Goal: Transaction & Acquisition: Purchase product/service

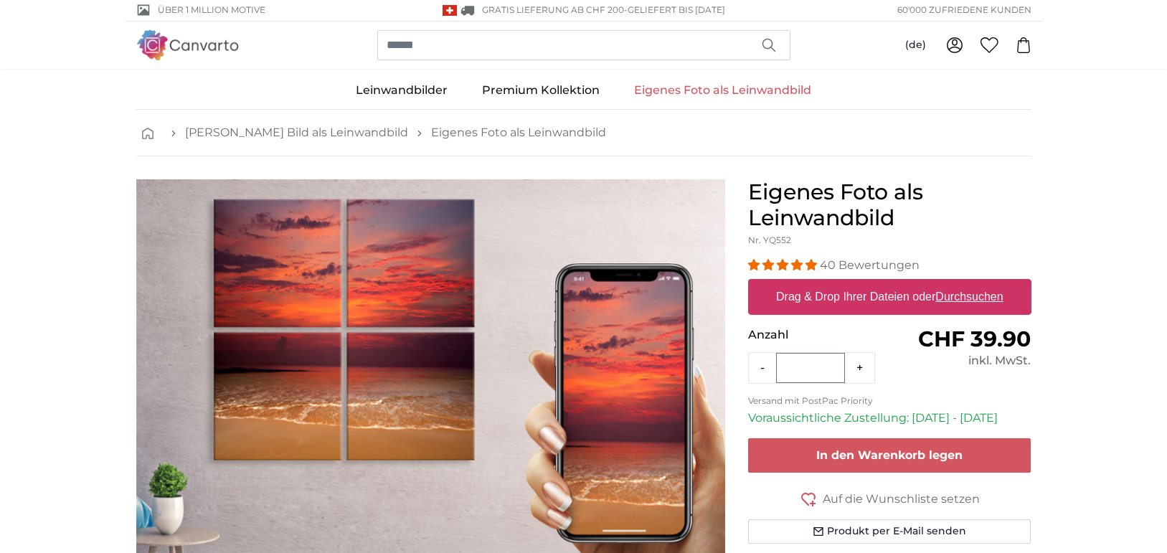
scroll to position [4, 0]
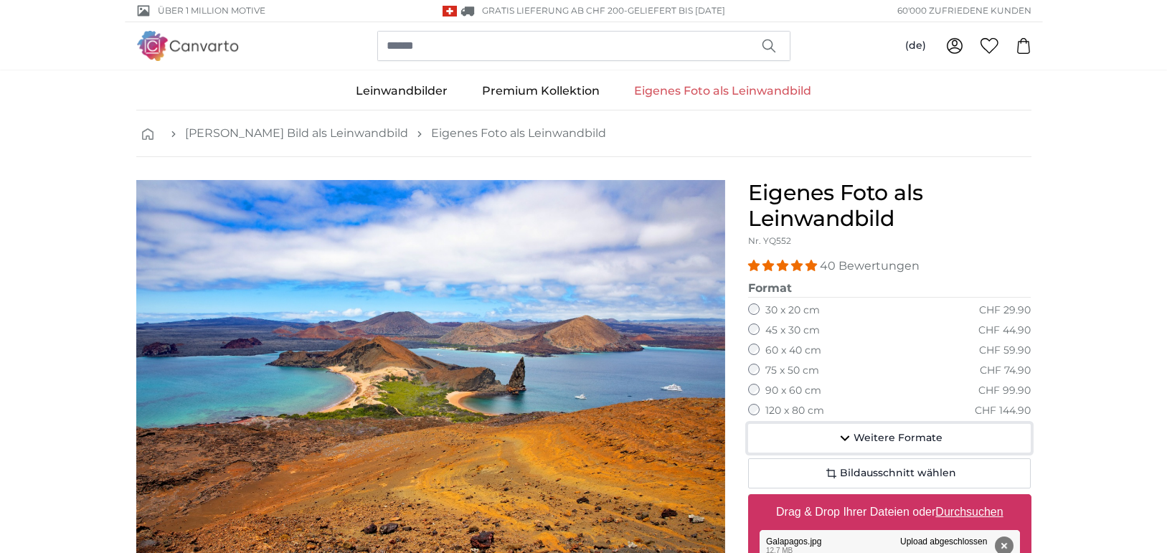
click at [843, 436] on icon "button" at bounding box center [844, 439] width 9 height 6
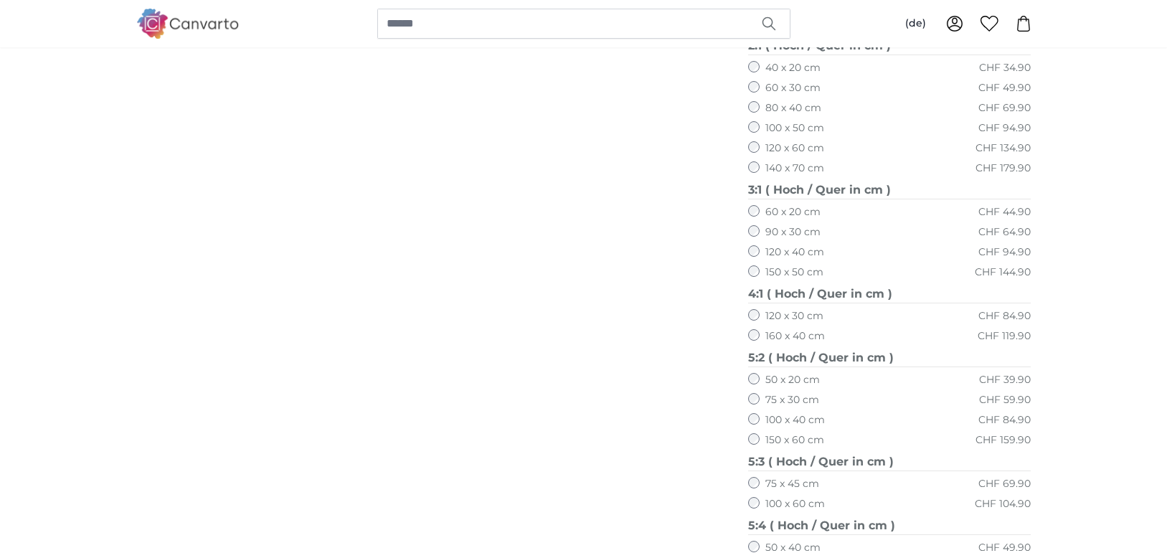
scroll to position [671, 0]
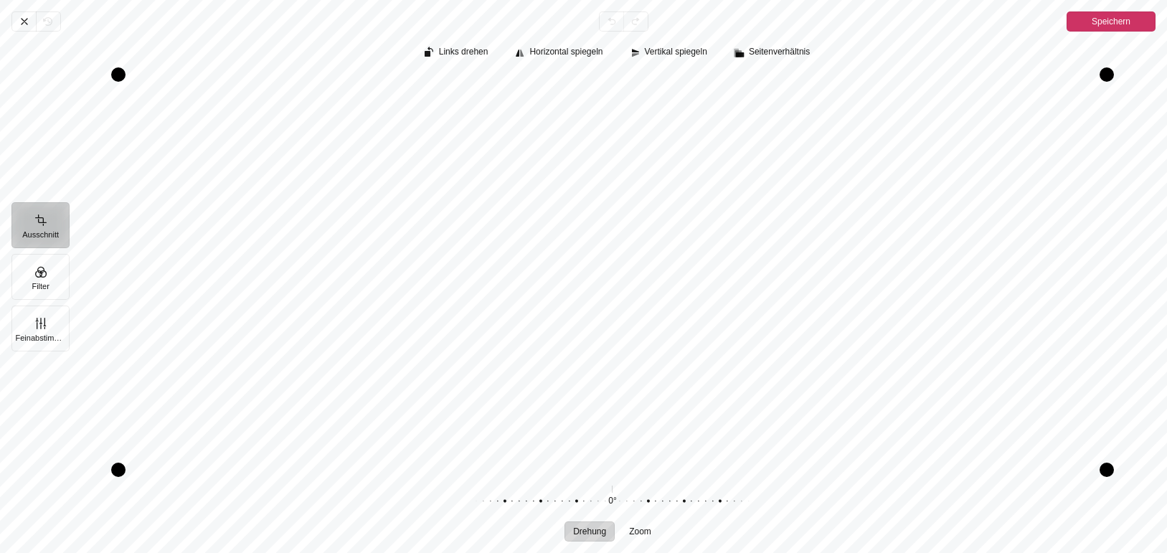
click at [769, 347] on div "Pintura" at bounding box center [612, 272] width 1086 height 395
click at [773, 354] on div "Pintura" at bounding box center [612, 272] width 1086 height 395
click at [623, 502] on div "Pintura" at bounding box center [603, 501] width 275 height 40
click at [645, 535] on span "Zoom" at bounding box center [640, 531] width 22 height 9
drag, startPoint x: 614, startPoint y: 499, endPoint x: 569, endPoint y: 501, distance: 44.5
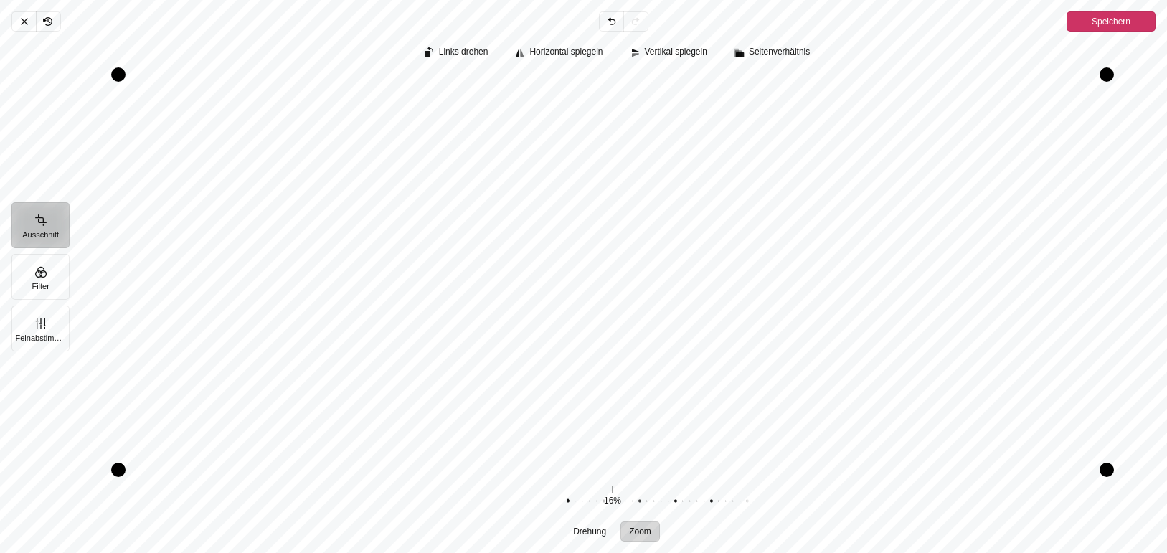
click at [569, 501] on div "Pintura" at bounding box center [703, 501] width 275 height 40
drag, startPoint x: 856, startPoint y: 370, endPoint x: 803, endPoint y: 459, distance: 103.2
click at [824, 398] on div "Pintura" at bounding box center [612, 272] width 1086 height 395
drag, startPoint x: 662, startPoint y: 501, endPoint x: 642, endPoint y: 503, distance: 20.1
click at [643, 502] on div "Pintura" at bounding box center [685, 501] width 275 height 40
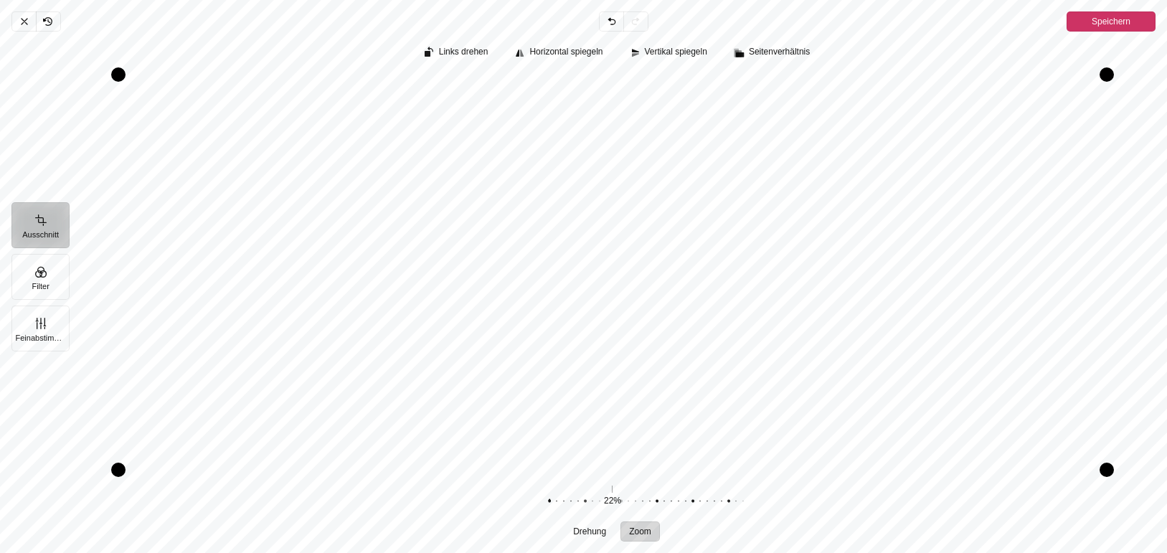
click at [802, 407] on div "Pintura" at bounding box center [612, 272] width 1086 height 395
drag, startPoint x: 825, startPoint y: 398, endPoint x: 839, endPoint y: 399, distance: 13.6
click at [839, 399] on div "Pintura" at bounding box center [612, 272] width 1086 height 395
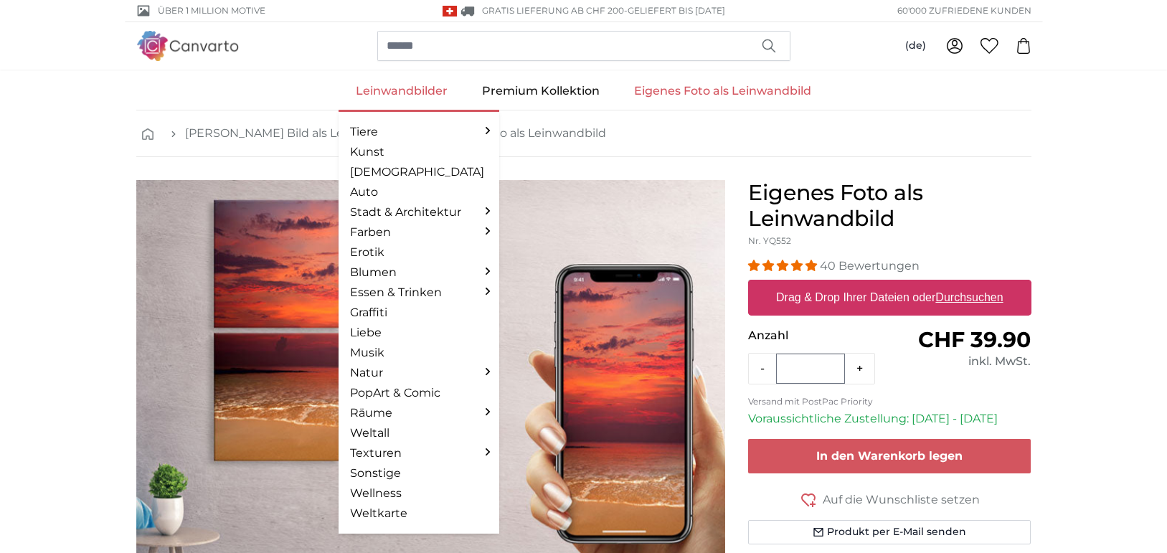
click at [426, 89] on link "Leinwandbilder" at bounding box center [401, 90] width 126 height 37
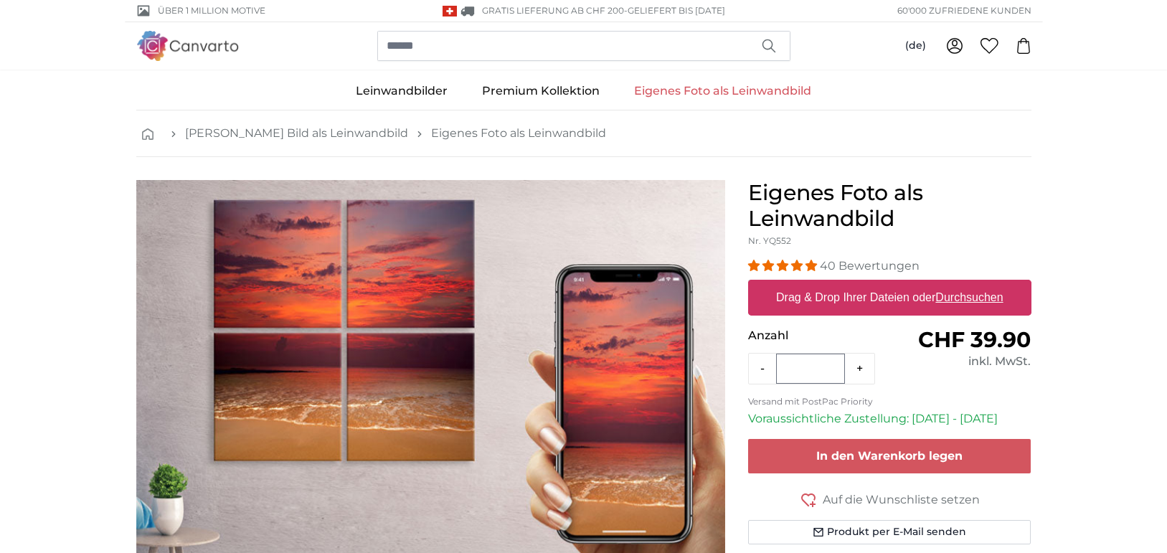
click at [956, 298] on u "Durchsuchen" at bounding box center [968, 297] width 67 height 12
click at [956, 284] on input "Drag & Drop Ihrer Dateien oder Durchsuchen" at bounding box center [889, 282] width 283 height 4
type input "**********"
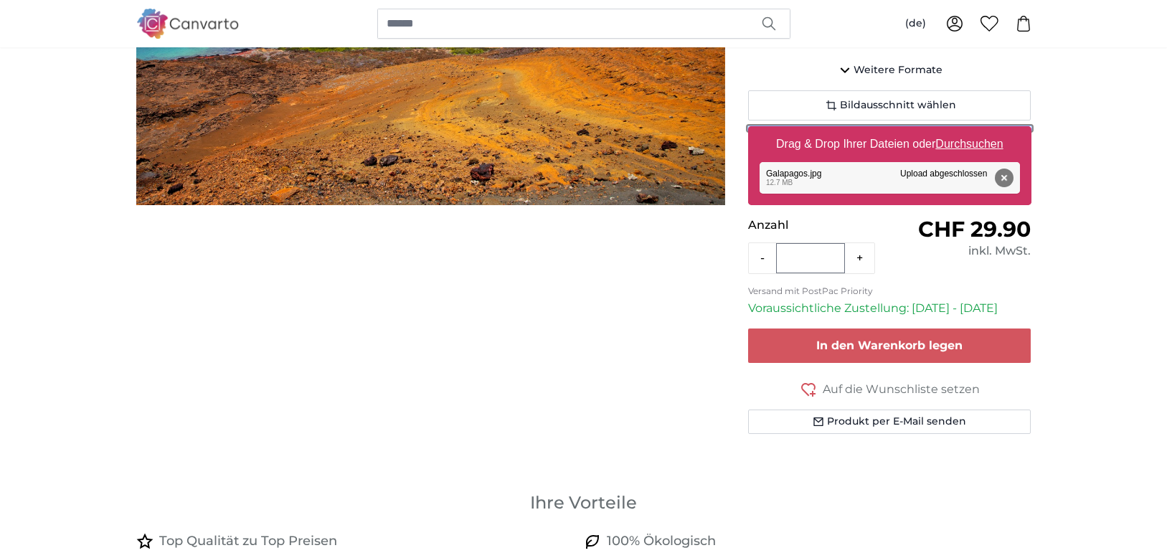
scroll to position [359, 0]
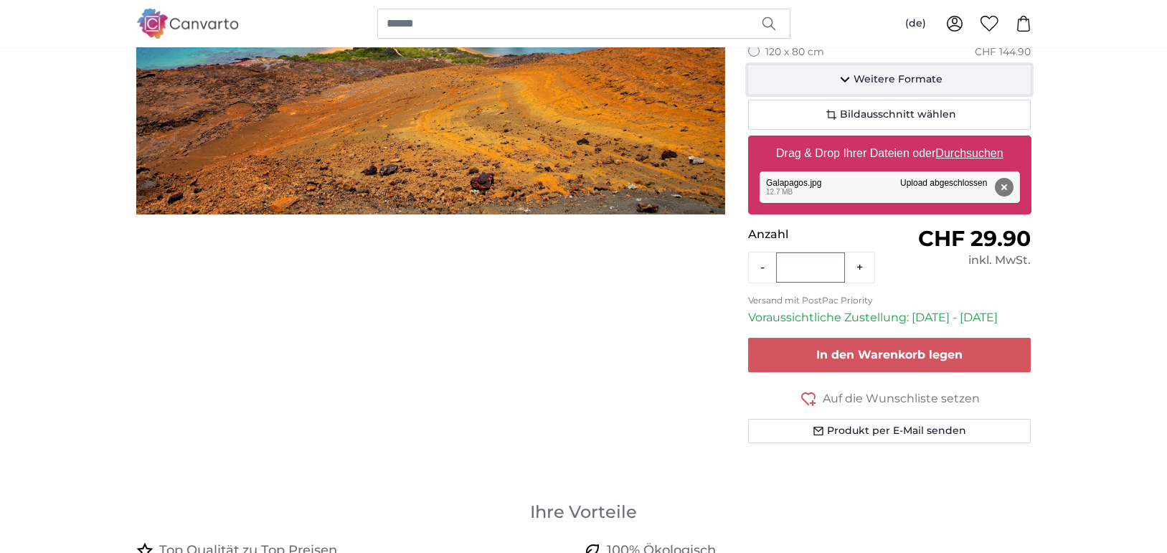
click at [871, 82] on span "Weitere Formate" at bounding box center [897, 79] width 89 height 14
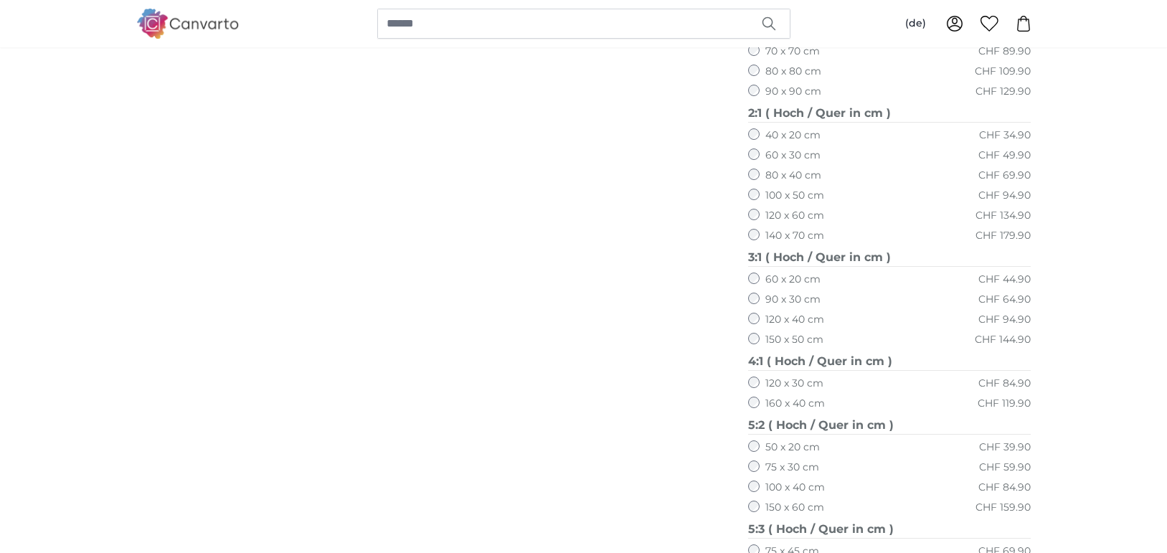
scroll to position [623, 0]
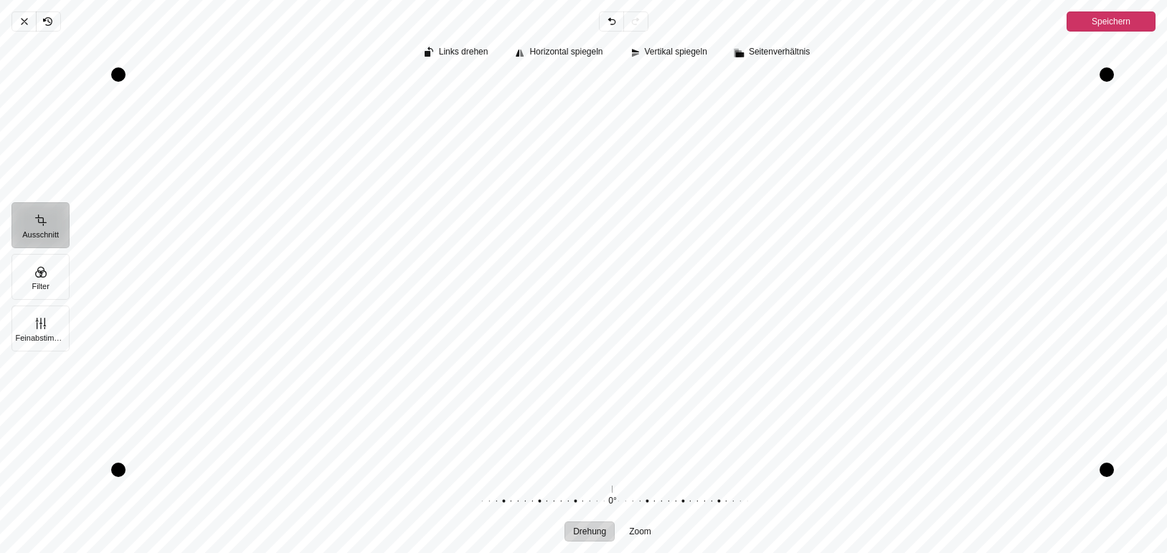
click at [655, 501] on div "Pintura" at bounding box center [603, 501] width 275 height 40
click at [642, 532] on span "Zoom" at bounding box center [640, 531] width 22 height 9
drag, startPoint x: 685, startPoint y: 501, endPoint x: 626, endPoint y: 503, distance: 58.9
click at [626, 503] on div "Pintura" at bounding box center [687, 501] width 275 height 40
drag, startPoint x: 936, startPoint y: 371, endPoint x: 918, endPoint y: 384, distance: 22.1
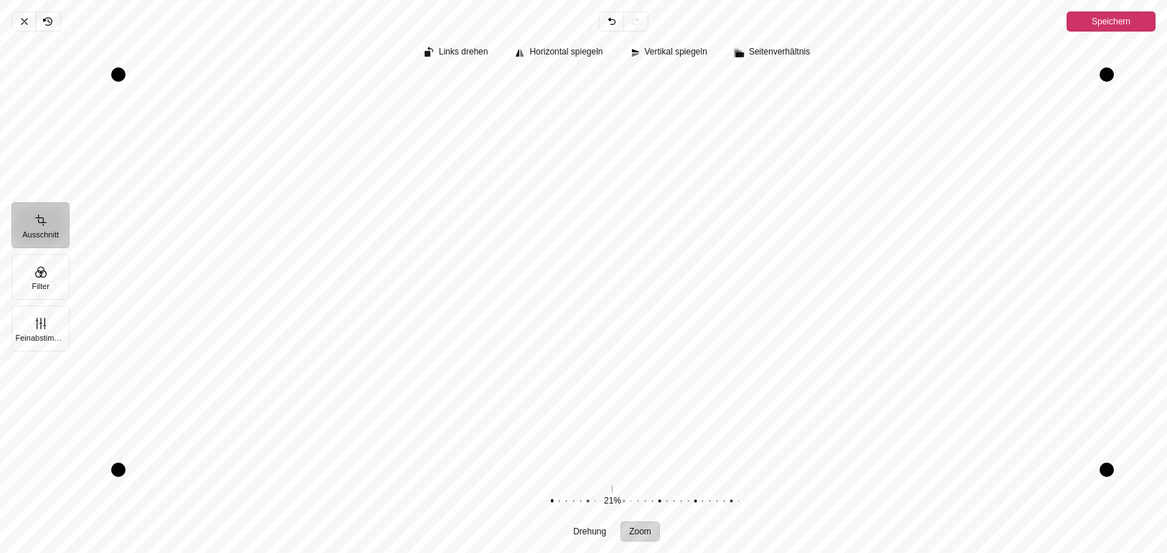
click at [918, 384] on div "Pintura" at bounding box center [612, 272] width 1086 height 395
drag, startPoint x: 824, startPoint y: 379, endPoint x: 817, endPoint y: 381, distance: 7.3
click at [828, 379] on div "Pintura" at bounding box center [612, 272] width 1086 height 395
click at [40, 320] on button "Feinabstimmung" at bounding box center [40, 328] width 58 height 46
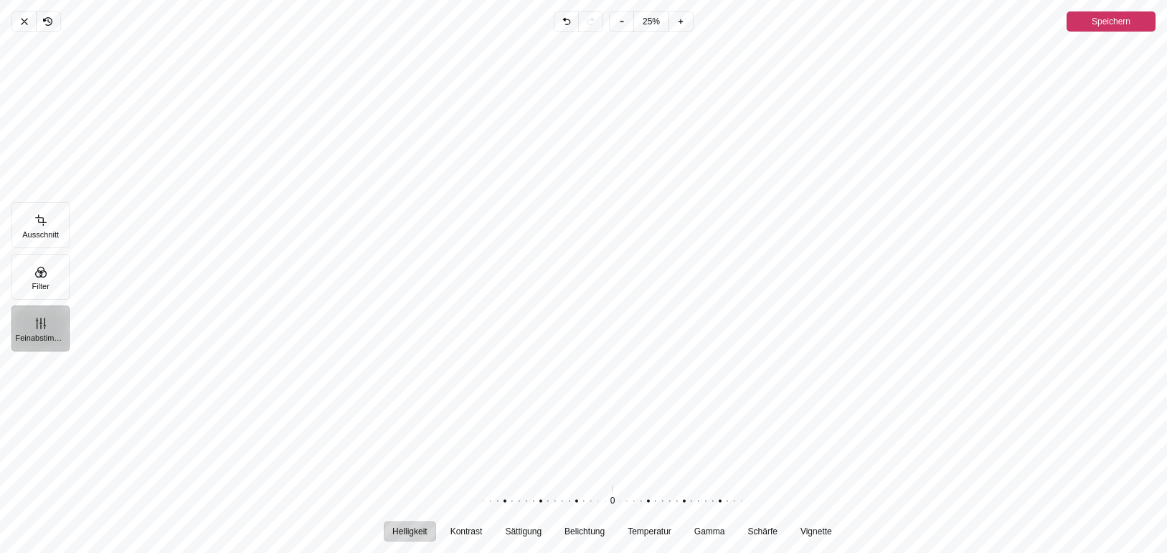
click at [42, 323] on button "Feinabstimmung" at bounding box center [40, 328] width 58 height 46
click at [517, 536] on span "Sättigung" at bounding box center [524, 531] width 37 height 9
drag, startPoint x: 652, startPoint y: 501, endPoint x: 632, endPoint y: 507, distance: 21.1
click at [632, 507] on div "Pintura" at bounding box center [584, 501] width 275 height 40
click at [640, 503] on div "Pintura" at bounding box center [587, 501] width 275 height 40
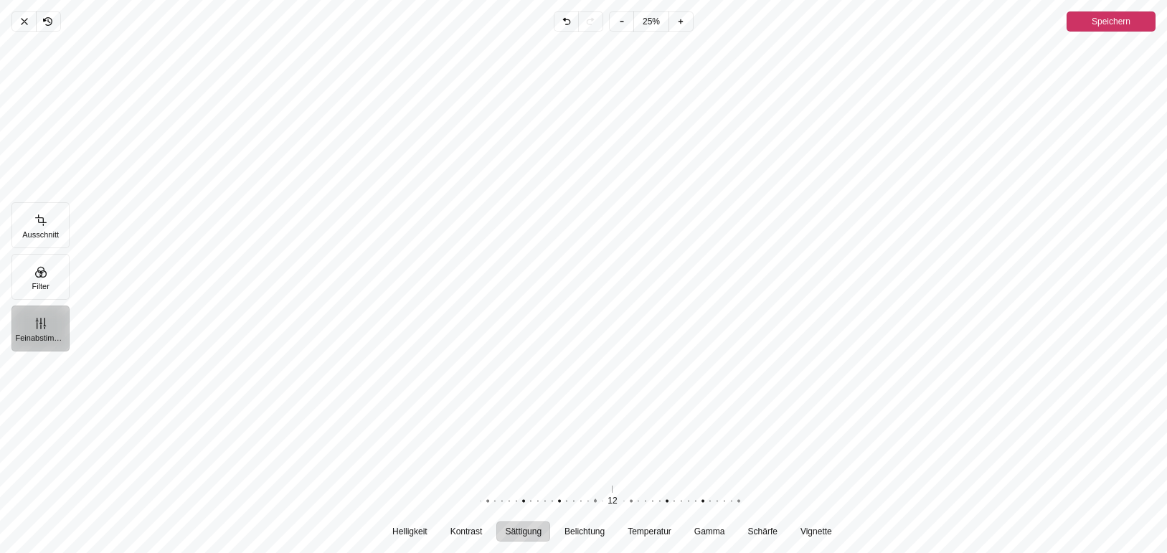
click at [1120, 20] on span "Speichern" at bounding box center [1110, 21] width 39 height 17
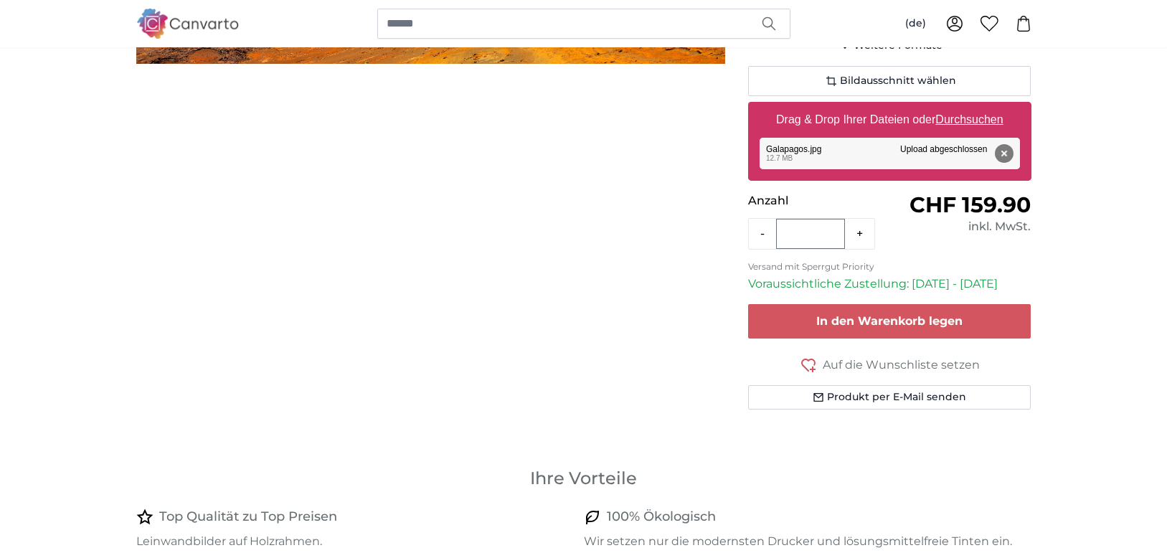
scroll to position [354, 0]
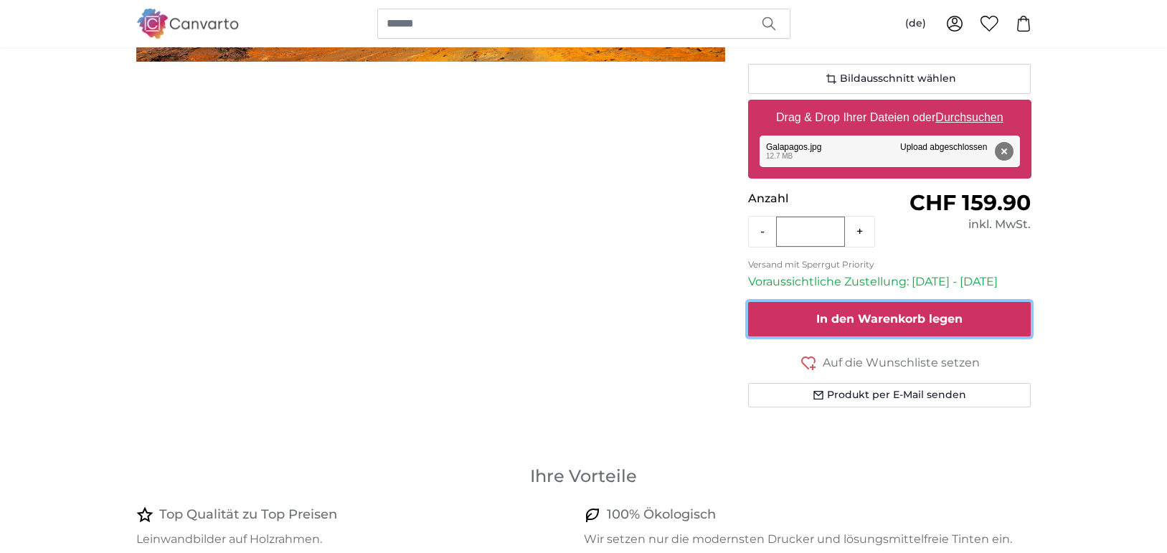
click at [957, 316] on span "In den Warenkorb legen" at bounding box center [889, 319] width 146 height 14
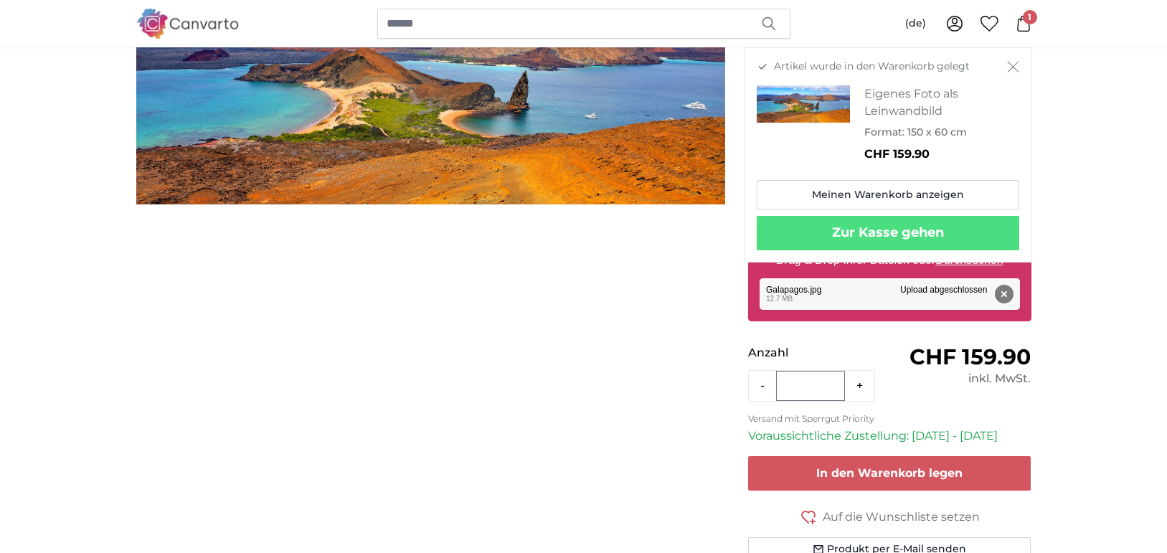
scroll to position [214, 0]
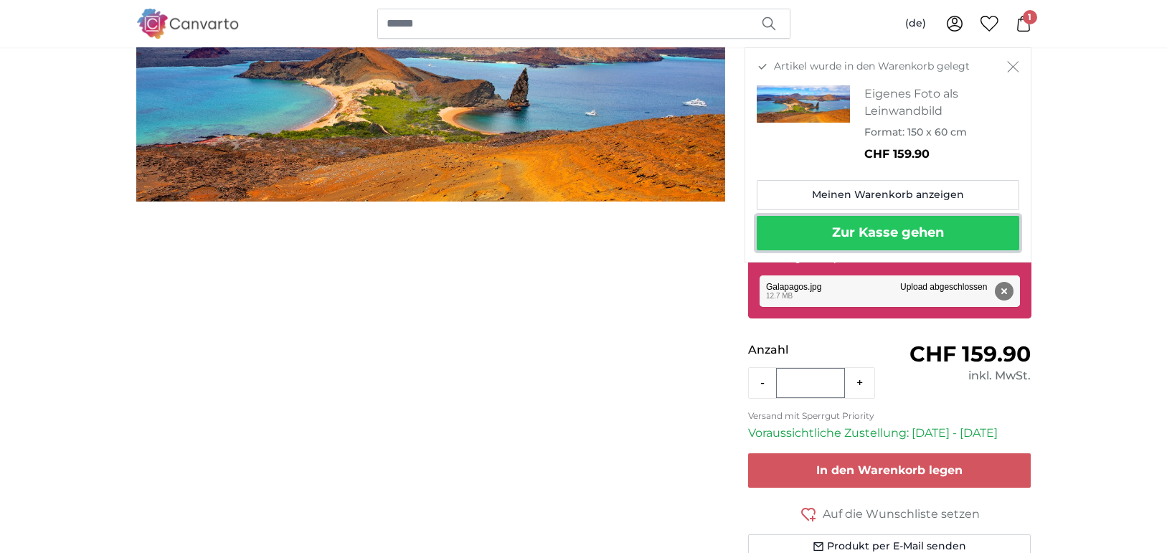
click at [921, 235] on button "Zur Kasse gehen" at bounding box center [888, 233] width 262 height 34
